Goal: Communication & Community: Answer question/provide support

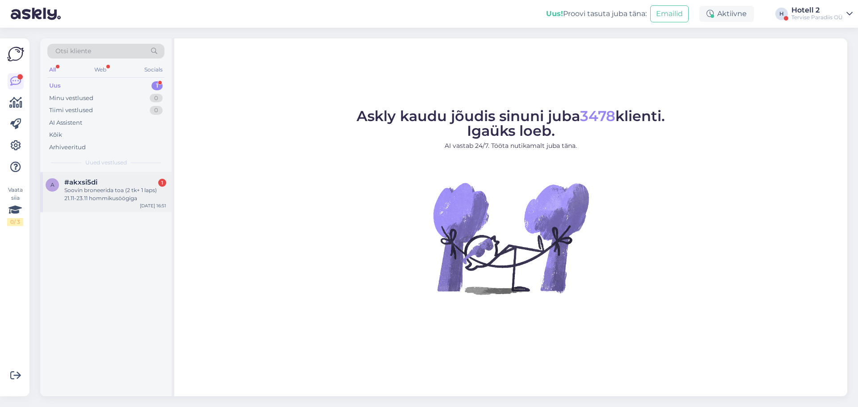
click at [101, 192] on div "Soovin broneerida toa (2 tk+ 1 laps) 21.11-23.11 hommikusöögiga" at bounding box center [115, 194] width 102 height 16
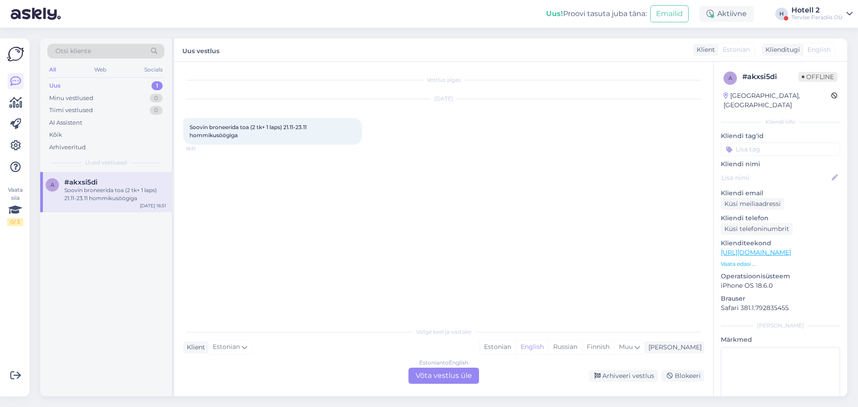
click at [439, 376] on div "Estonian to English Võta vestlus üle" at bounding box center [443, 376] width 71 height 16
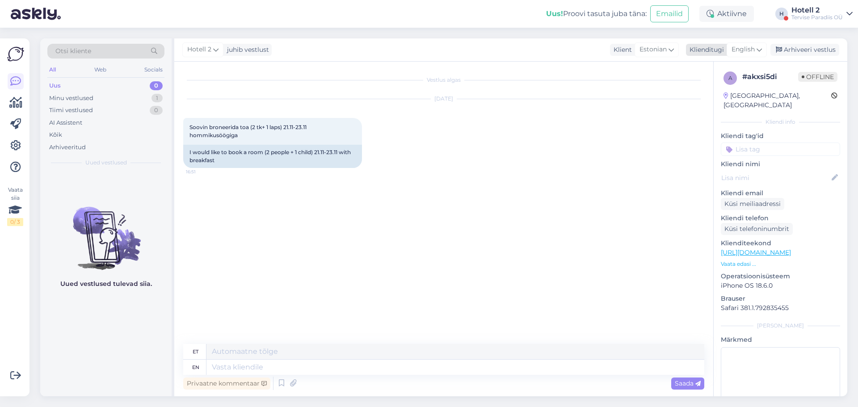
click at [761, 51] on icon at bounding box center [759, 50] width 5 height 10
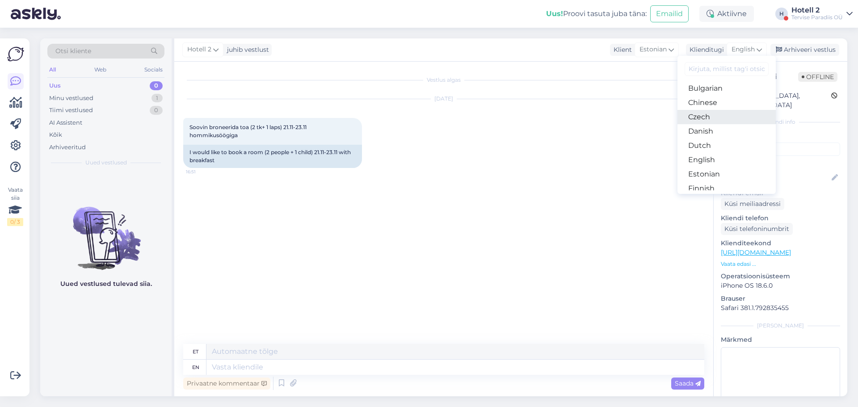
scroll to position [89, 0]
click at [727, 118] on link "Estonian" at bounding box center [727, 114] width 98 height 14
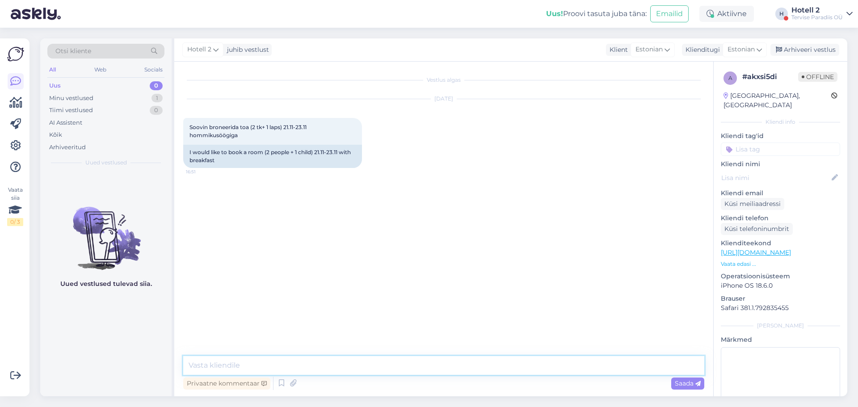
click at [240, 357] on textarea at bounding box center [443, 365] width 521 height 19
type textarea "Palun edastage oma broneerimissoov aadressile [EMAIL_ADDRESS][DOMAIN_NAME] või …"
click at [683, 384] on span "Saada" at bounding box center [688, 383] width 26 height 8
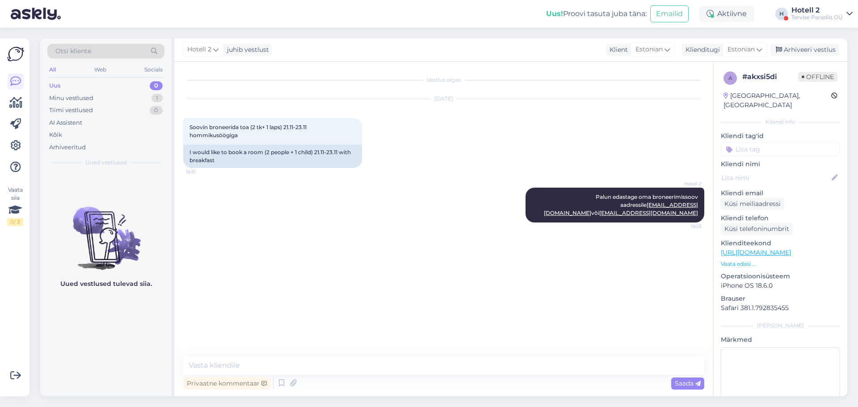
click at [811, 43] on div "Hotell 2 juhib vestlust Klient Estonian Klienditugi Estonian Arabic Belarusian …" at bounding box center [510, 49] width 673 height 23
click at [809, 52] on div "Arhiveeri vestlus" at bounding box center [804, 50] width 69 height 12
